Goal: Task Accomplishment & Management: Complete application form

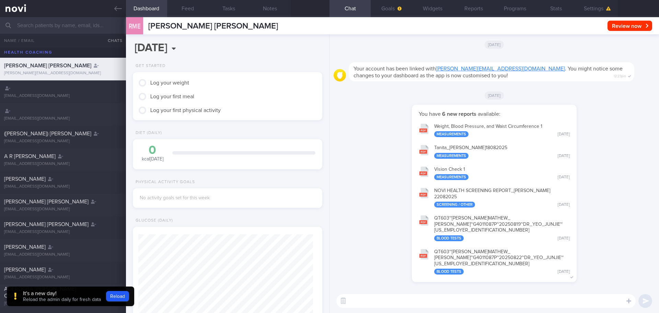
scroll to position [86, 172]
click at [98, 20] on input "text" at bounding box center [329, 25] width 659 height 16
click at [40, 27] on input "text" at bounding box center [329, 25] width 659 height 16
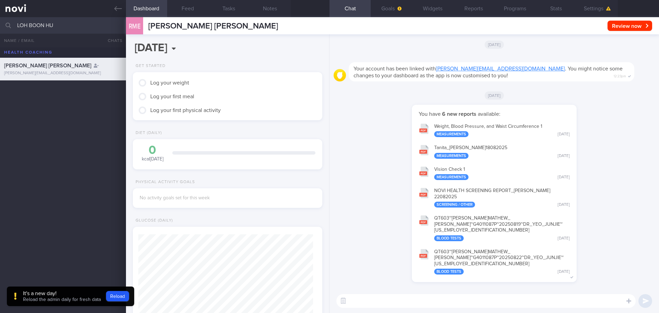
type input "LOH BOON HUI"
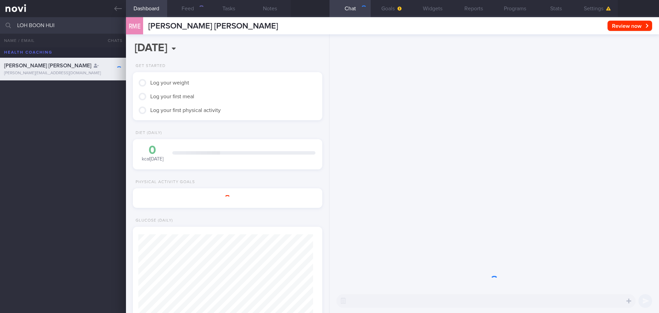
scroll to position [86, 172]
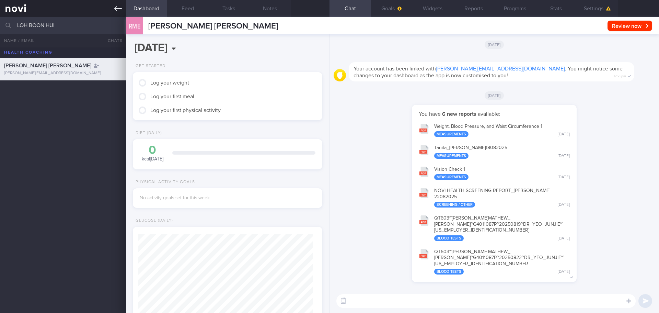
click at [19, 11] on link at bounding box center [63, 8] width 126 height 17
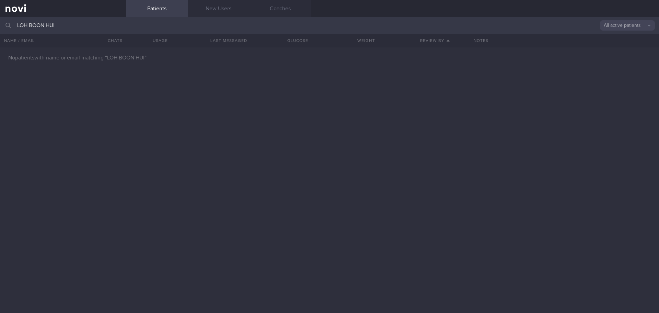
click at [103, 25] on input "LOH BOON HUI" at bounding box center [329, 25] width 659 height 16
click at [546, 89] on div "No patients with name or email matching “ LOH BOON HUI ”" at bounding box center [329, 179] width 659 height 265
click at [101, 26] on input "LOH BOON HUI" at bounding box center [329, 25] width 659 height 16
click at [226, 8] on link "New Users" at bounding box center [219, 8] width 62 height 17
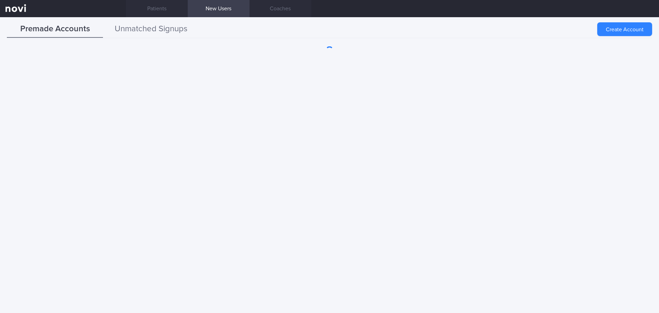
click at [159, 28] on button "Unmatched Signups" at bounding box center [151, 29] width 96 height 17
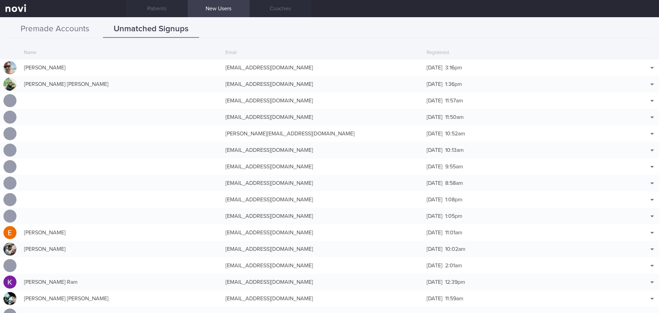
click at [52, 29] on button "Premade Accounts" at bounding box center [55, 29] width 96 height 17
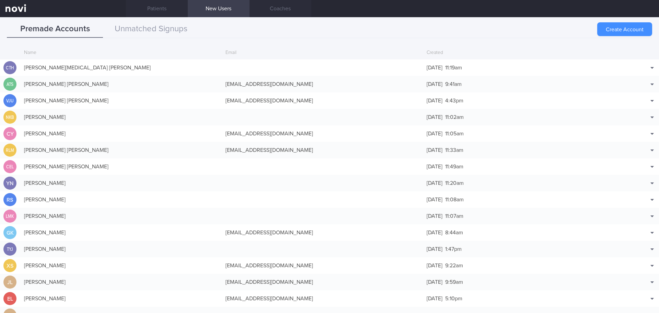
click at [622, 28] on button "Create Account" at bounding box center [624, 29] width 55 height 14
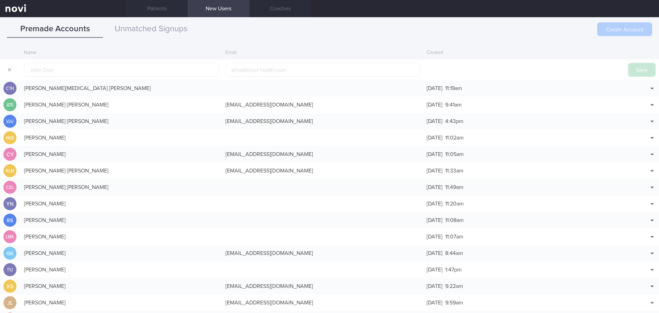
scroll to position [16, 0]
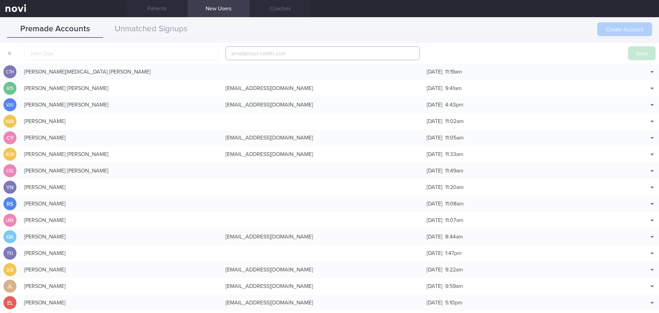
click at [286, 47] on input "email" at bounding box center [322, 53] width 195 height 14
paste input "[EMAIL_ADDRESS][DOMAIN_NAME]"
click at [257, 52] on input "[EMAIL_ADDRESS][DOMAIN_NAME]" at bounding box center [322, 53] width 195 height 14
type input "[EMAIL_ADDRESS][DOMAIN_NAME]"
click at [201, 57] on input "text" at bounding box center [121, 53] width 195 height 14
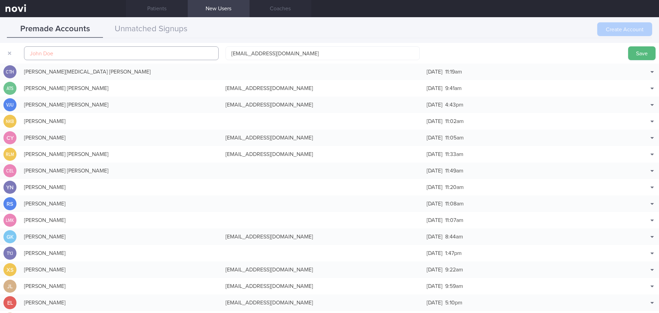
paste input "LOH BOON HUI"
type input "LOH BOON HUI"
click at [648, 53] on button "Save" at bounding box center [641, 53] width 27 height 14
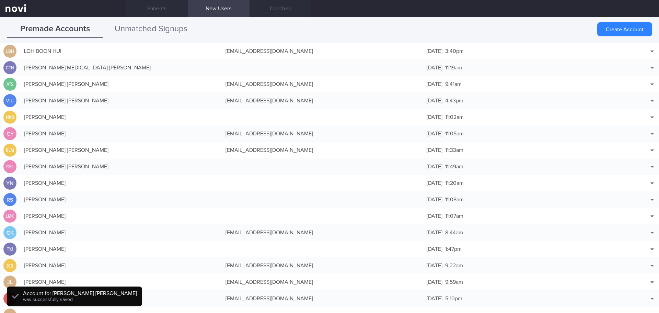
click at [132, 32] on button "Unmatched Signups" at bounding box center [151, 29] width 96 height 17
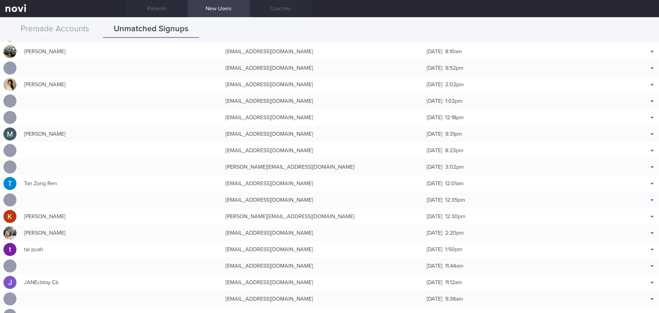
scroll to position [824, 0]
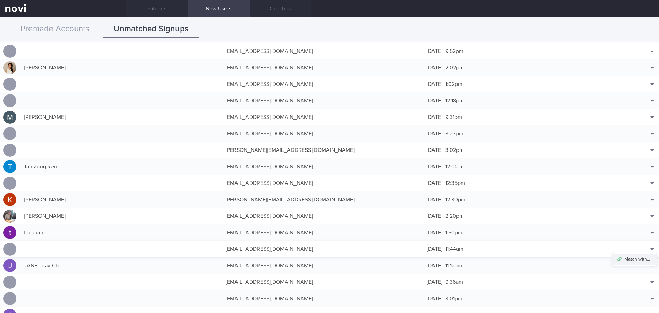
click at [644, 258] on button "Match with..." at bounding box center [634, 259] width 45 height 10
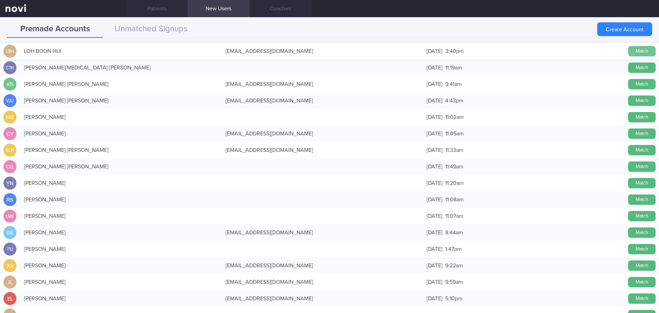
click at [635, 46] on button "Match" at bounding box center [641, 51] width 27 height 10
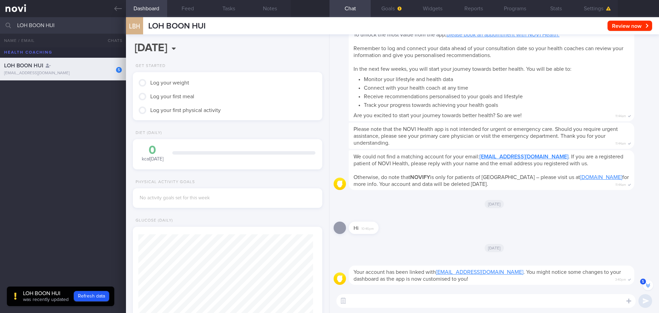
scroll to position [-55, 0]
